Goal: Task Accomplishment & Management: Manage account settings

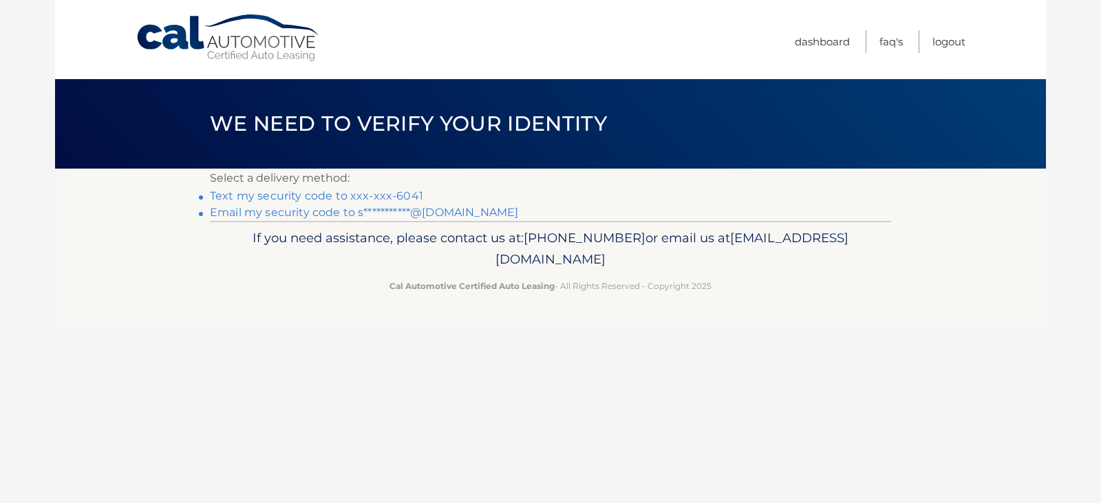
click at [312, 193] on link "Text my security code to xxx-xxx-6041" at bounding box center [316, 195] width 213 height 13
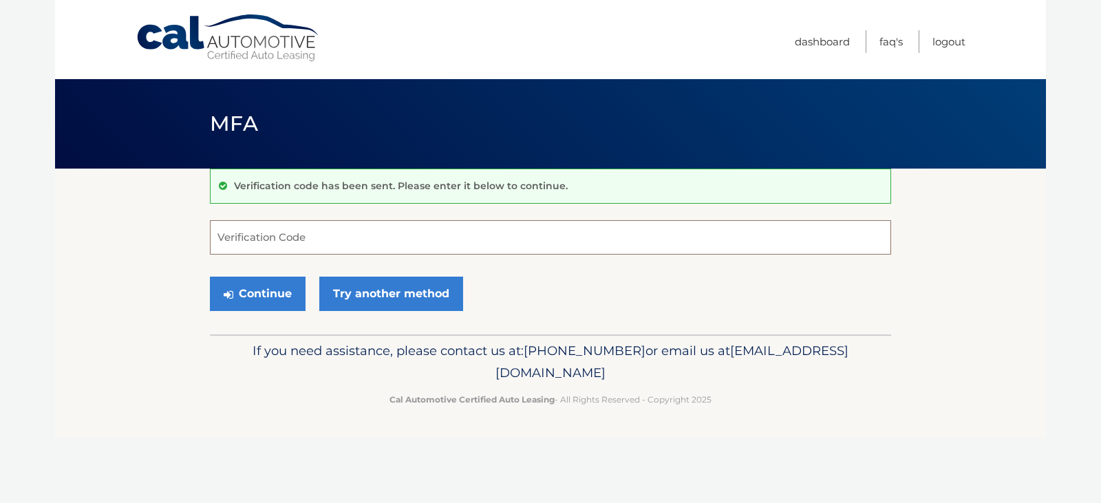
click at [296, 237] on input "Verification Code" at bounding box center [550, 237] width 681 height 34
type input "915084"
click at [273, 295] on button "Continue" at bounding box center [258, 294] width 96 height 34
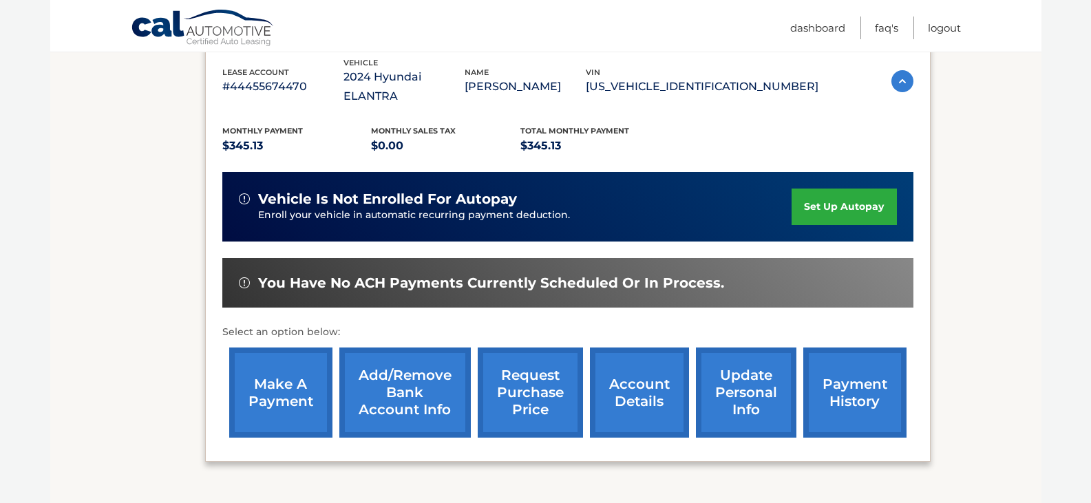
scroll to position [247, 0]
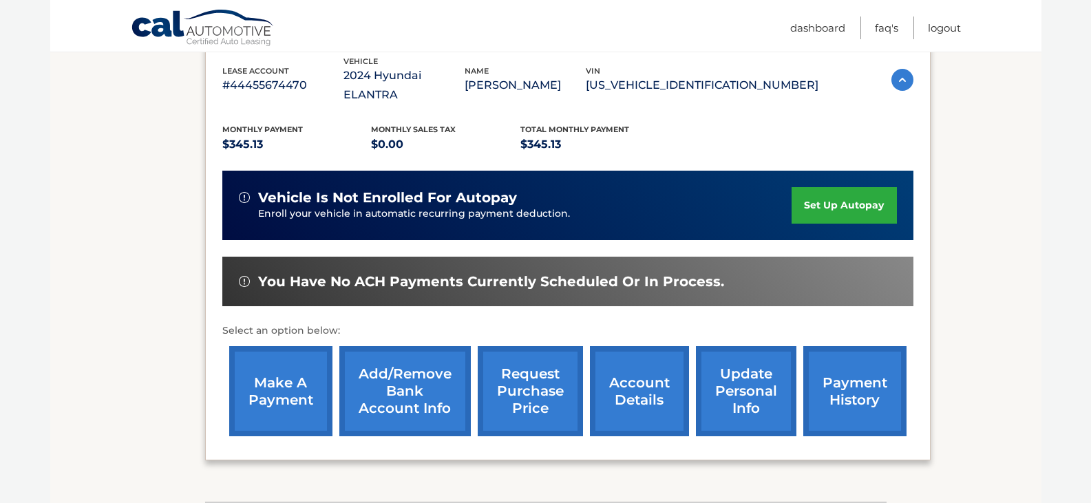
click at [690, 292] on div "Monthly Payment $345.13 Monthly sales Tax $0.00 Total Monthly Payment $345.13 v…" at bounding box center [567, 274] width 691 height 339
click at [297, 366] on link "make a payment" at bounding box center [280, 391] width 103 height 90
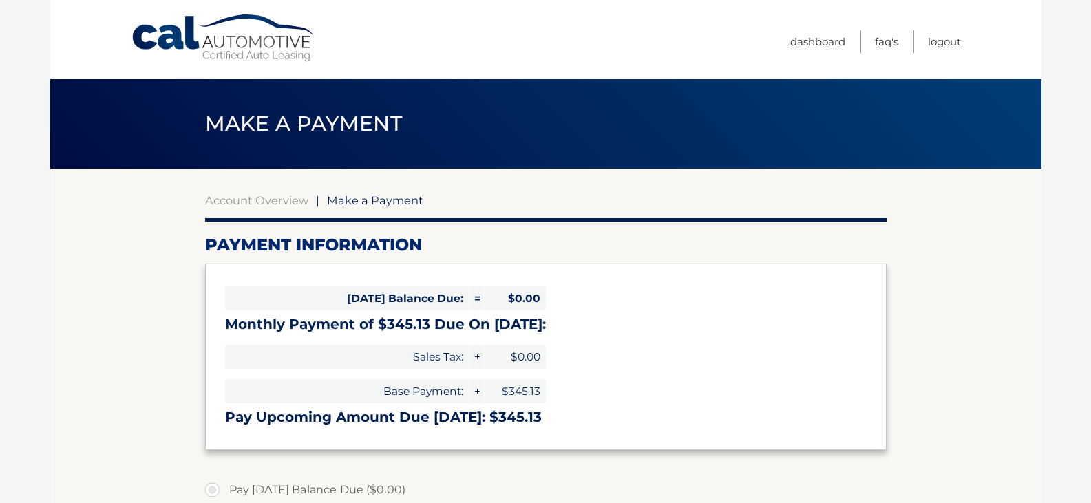
select select "NThkZDA0NWEtZjQxZC00MWYzLTk2ZDktMmQ5MTc1YzFlNGEw"
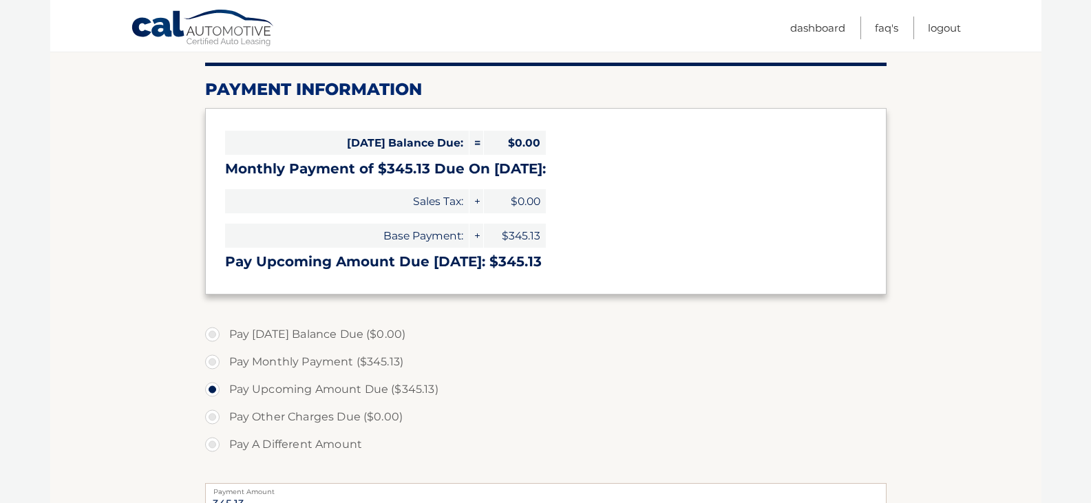
scroll to position [156, 0]
click at [299, 326] on label "Pay Today's Balance Due ($0.00)" at bounding box center [545, 334] width 681 height 28
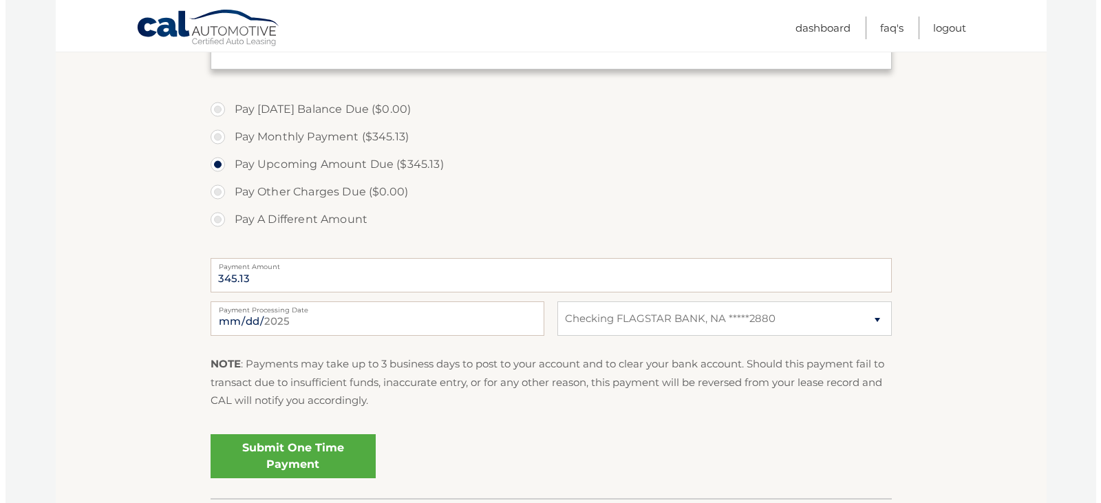
scroll to position [422, 0]
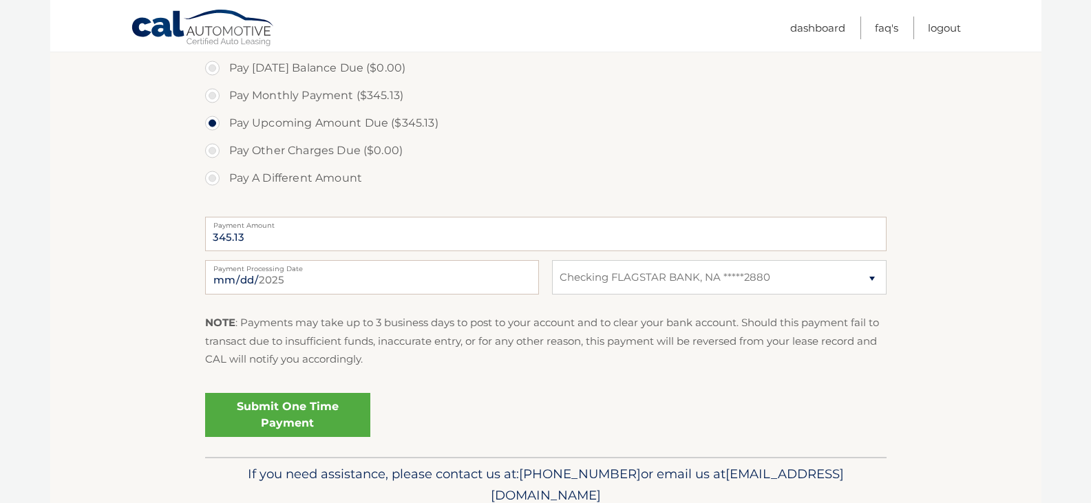
click at [294, 410] on link "Submit One Time Payment" at bounding box center [287, 415] width 165 height 44
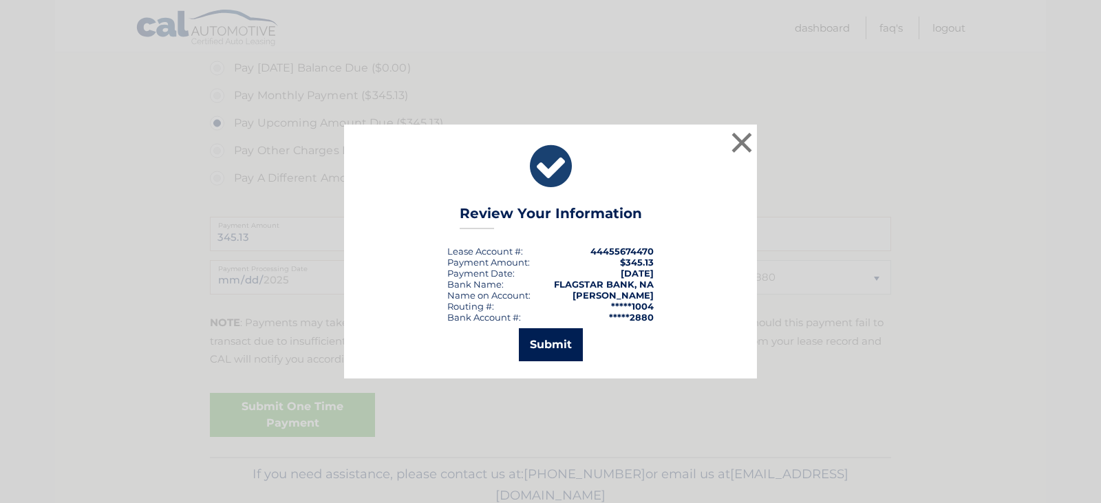
click at [544, 340] on button "Submit" at bounding box center [551, 344] width 64 height 33
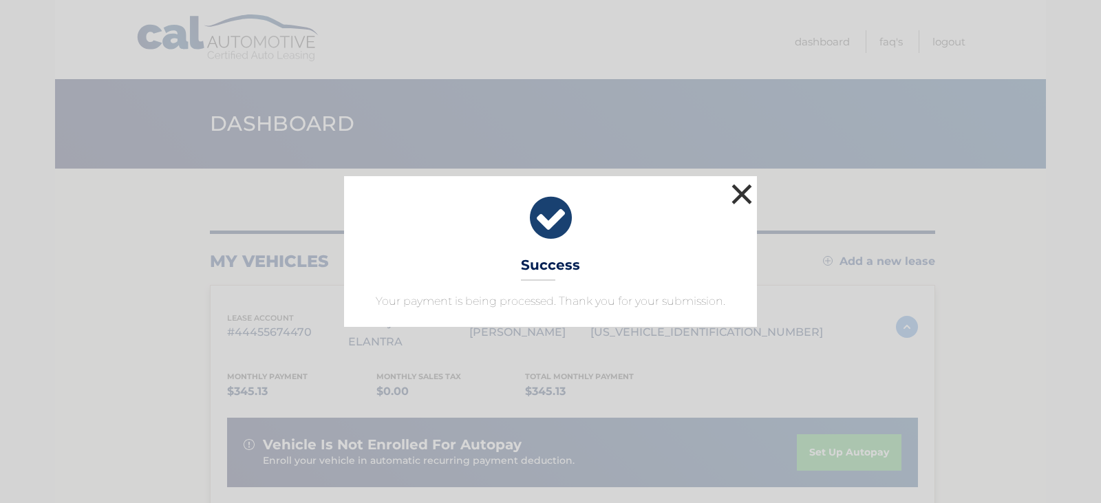
click at [738, 197] on button "×" at bounding box center [742, 194] width 28 height 28
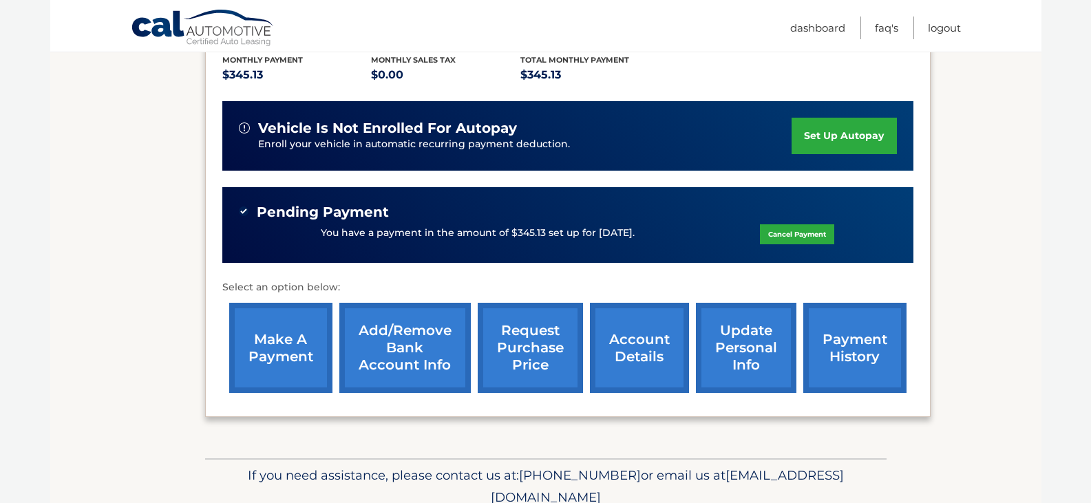
scroll to position [357, 0]
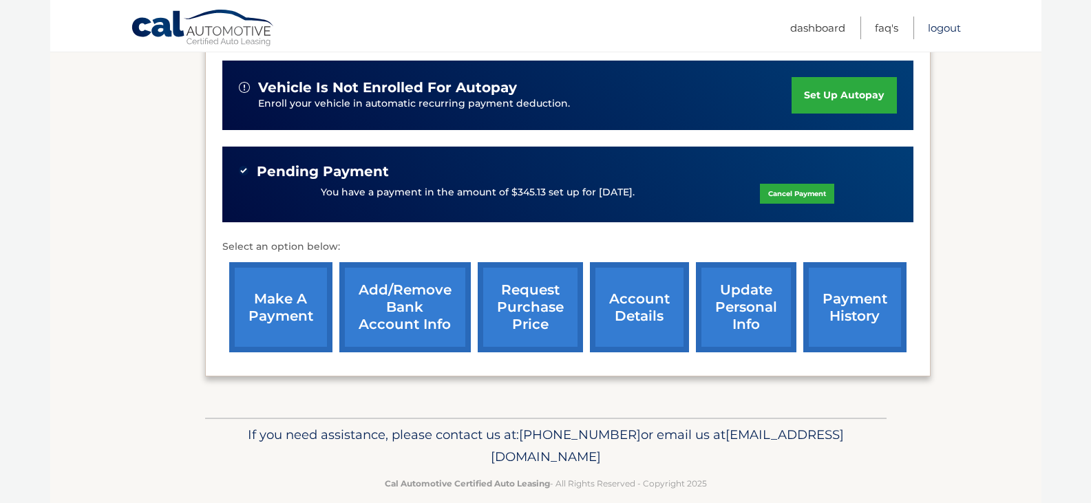
click at [942, 24] on link "Logout" at bounding box center [944, 28] width 33 height 23
